Goal: Use online tool/utility: Use online tool/utility

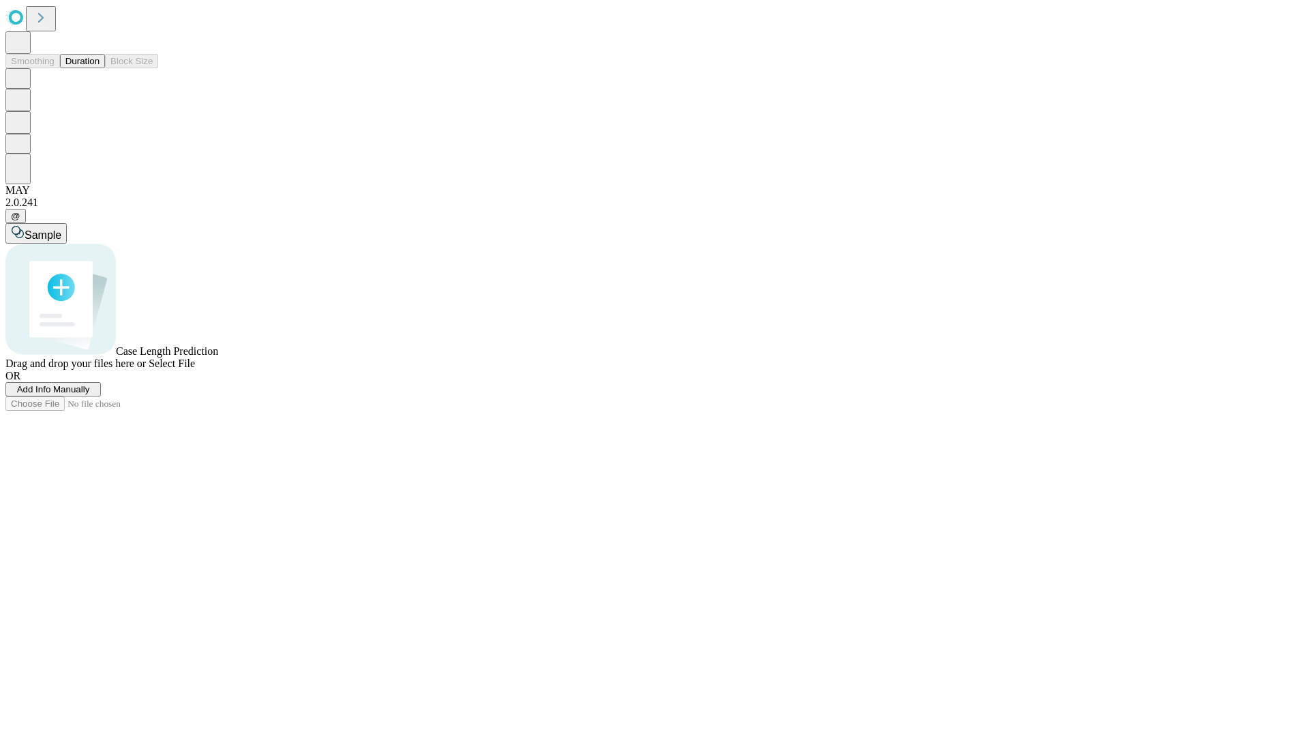
click at [195, 369] on span "Select File" at bounding box center [172, 363] width 46 height 12
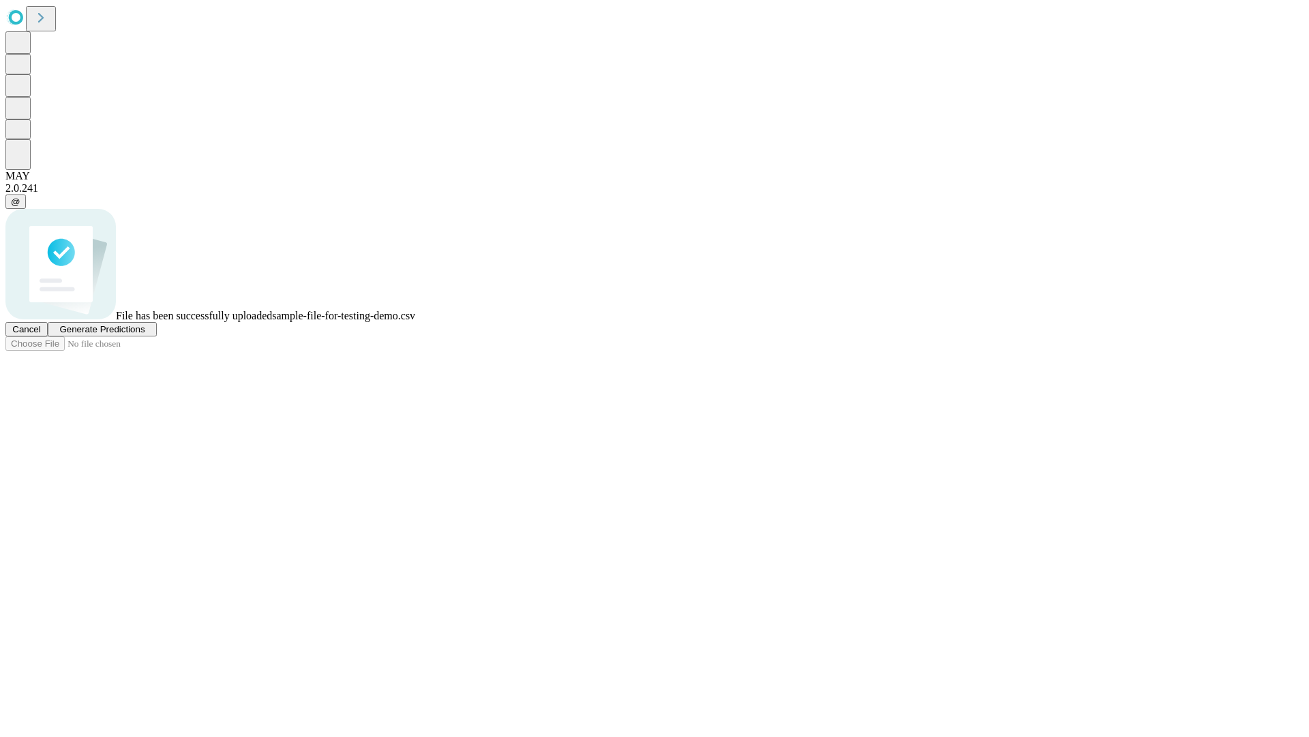
click at [145, 334] on span "Generate Predictions" at bounding box center [101, 329] width 85 height 10
